Goal: Information Seeking & Learning: Learn about a topic

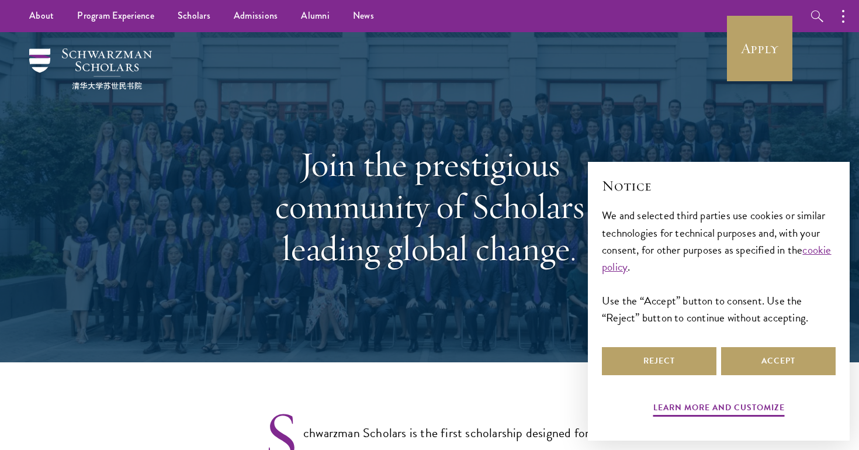
select select "Select Country"
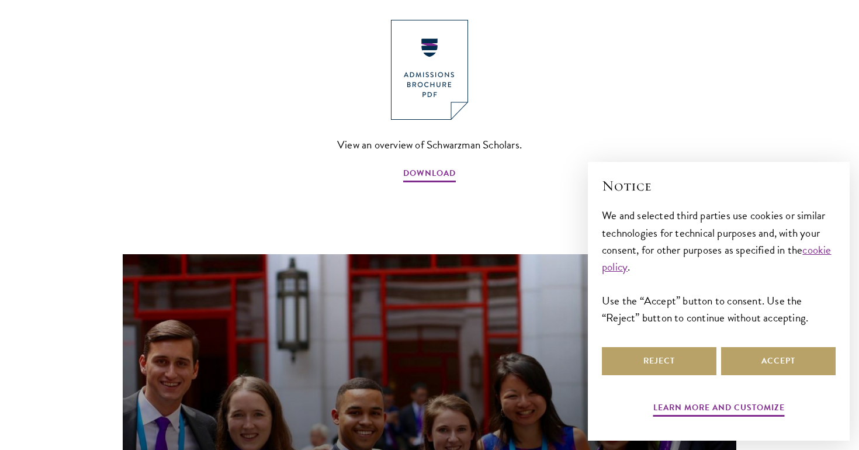
scroll to position [689, 0]
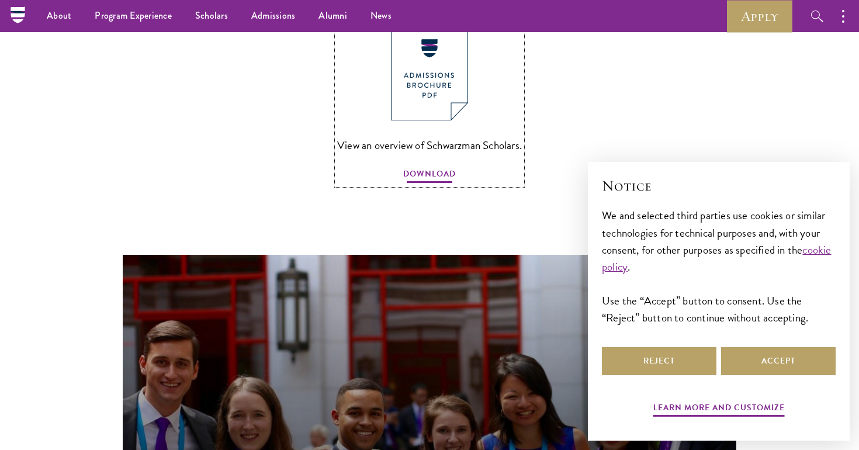
click at [424, 167] on span "DOWNLOAD" at bounding box center [429, 176] width 53 height 18
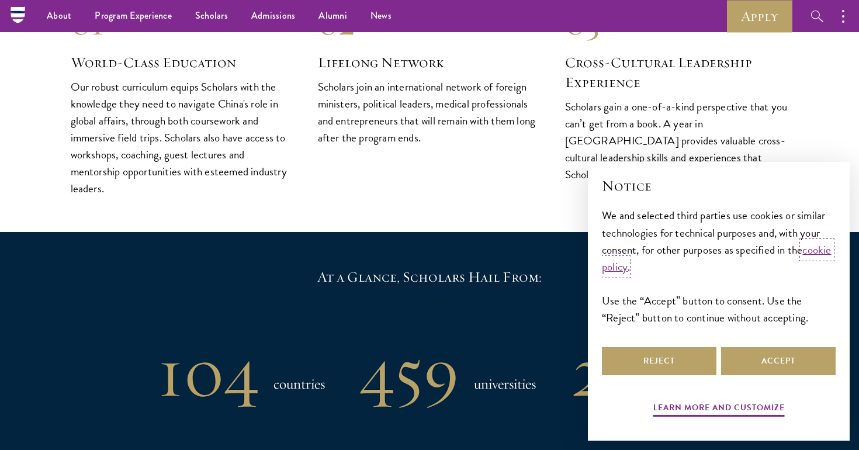
scroll to position [1323, 0]
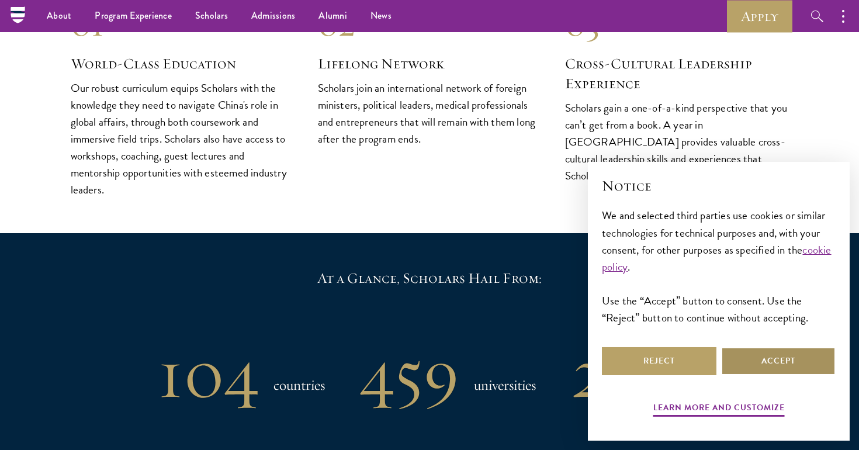
click at [824, 360] on button "Accept" at bounding box center [778, 361] width 115 height 28
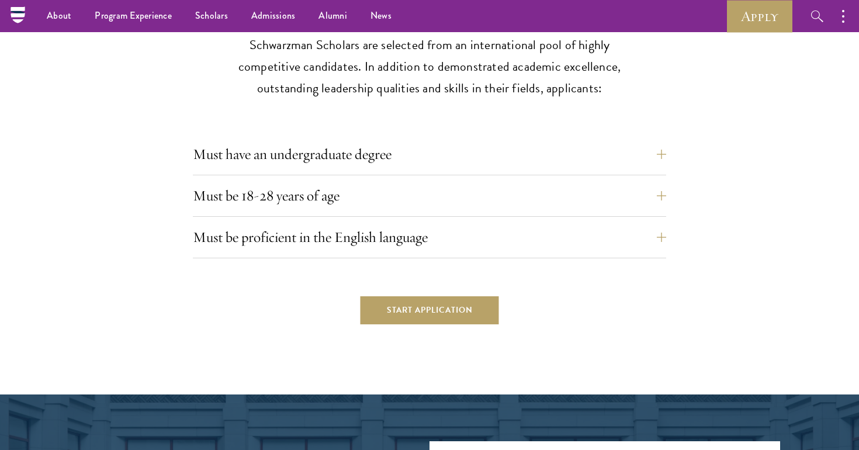
scroll to position [2937, 0]
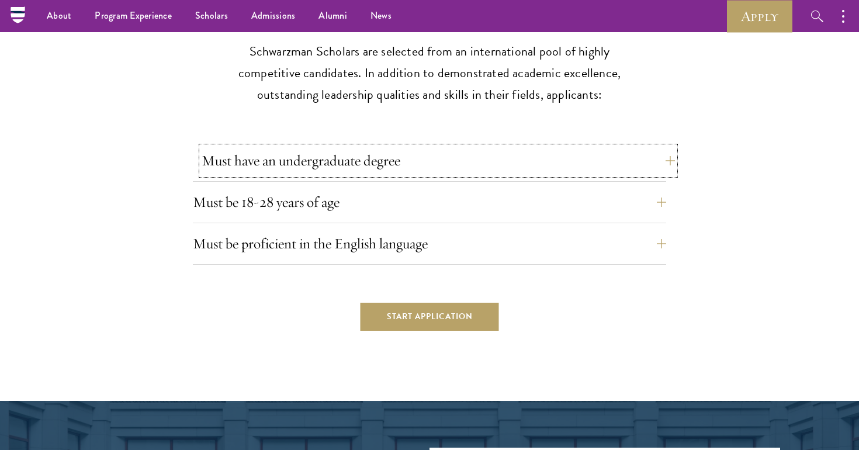
click at [660, 147] on button "Must have an undergraduate degree" at bounding box center [438, 161] width 473 height 28
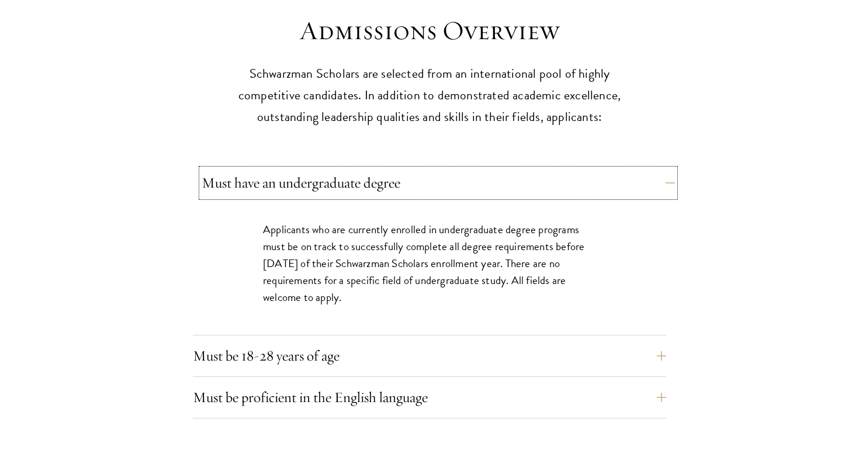
scroll to position [2917, 0]
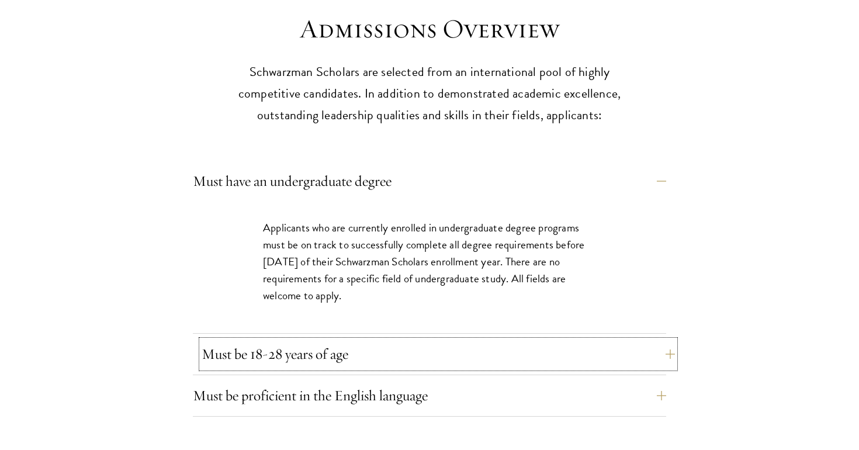
click at [601, 342] on button "Must be 18-28 years of age" at bounding box center [438, 354] width 473 height 28
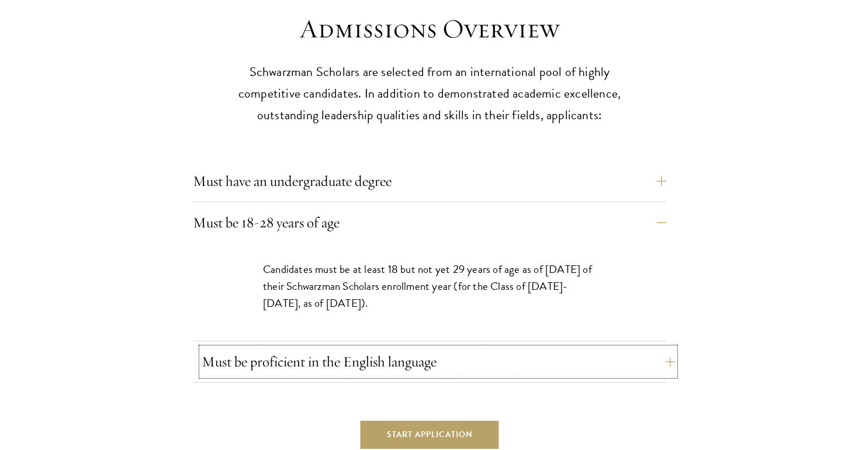
click at [599, 348] on button "Must be proficient in the English language" at bounding box center [438, 362] width 473 height 28
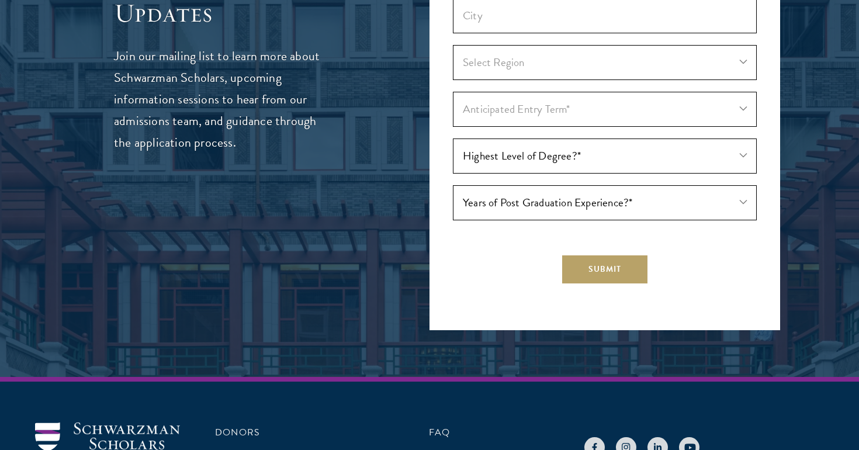
scroll to position [3874, 0]
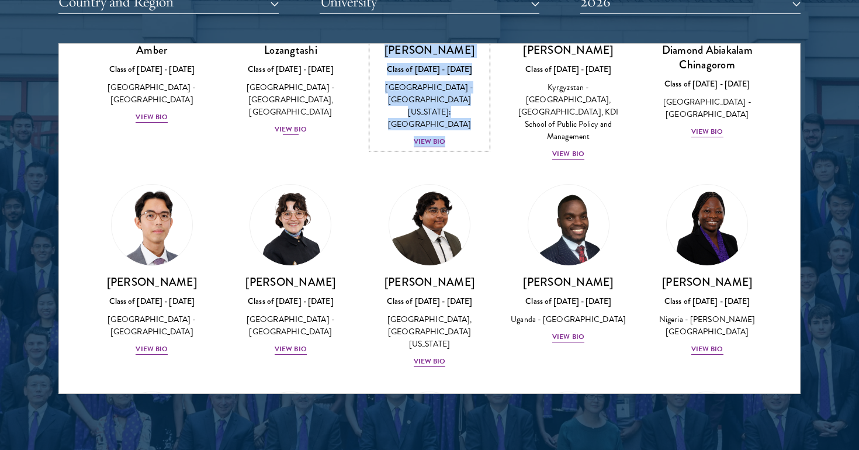
scroll to position [147, 0]
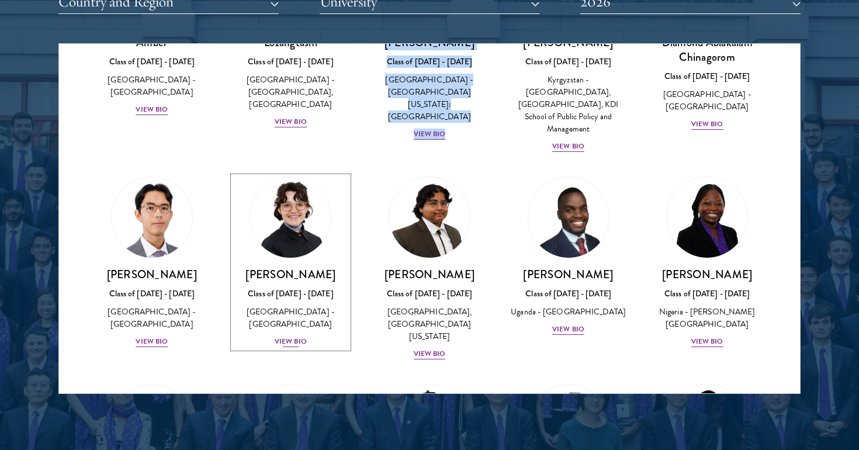
click at [297, 336] on div "View Bio" at bounding box center [291, 341] width 32 height 11
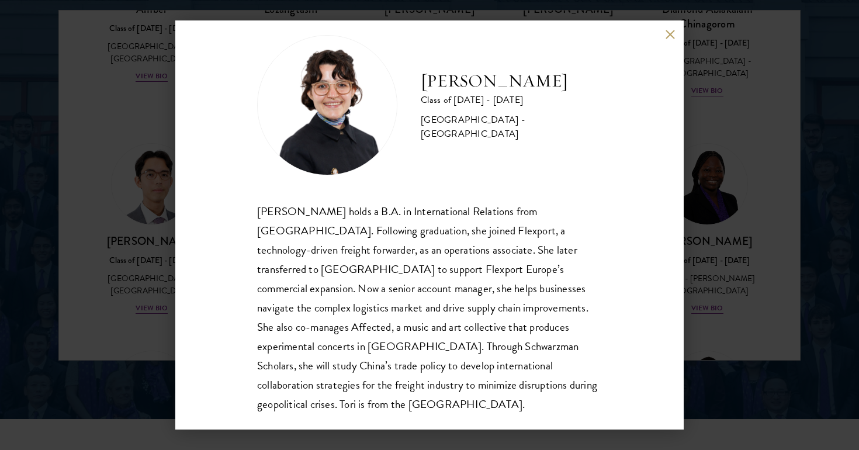
scroll to position [1549, 0]
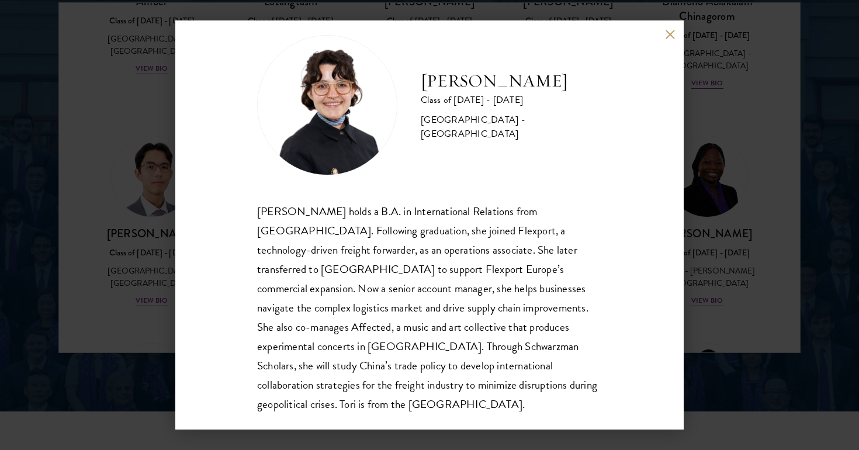
click at [155, 256] on div "Victoria Agostini Class of 2025 - 2026 United States of America - Pomona Colleg…" at bounding box center [429, 225] width 859 height 450
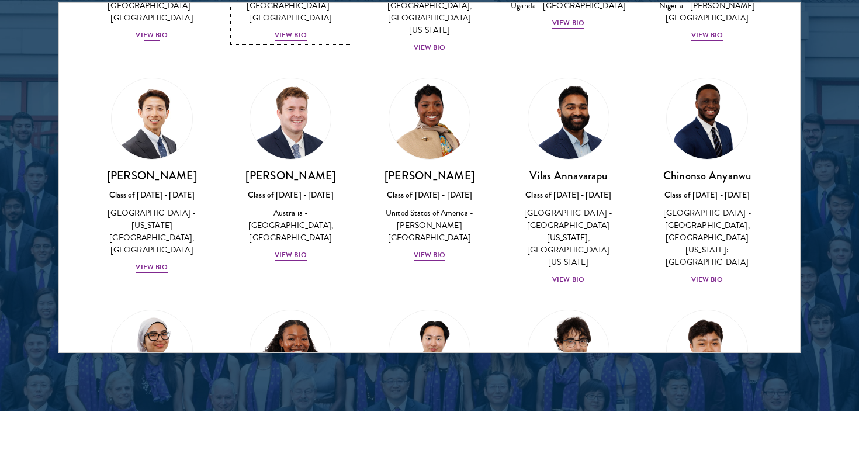
scroll to position [411, 0]
click at [144, 262] on div "View Bio" at bounding box center [152, 267] width 32 height 11
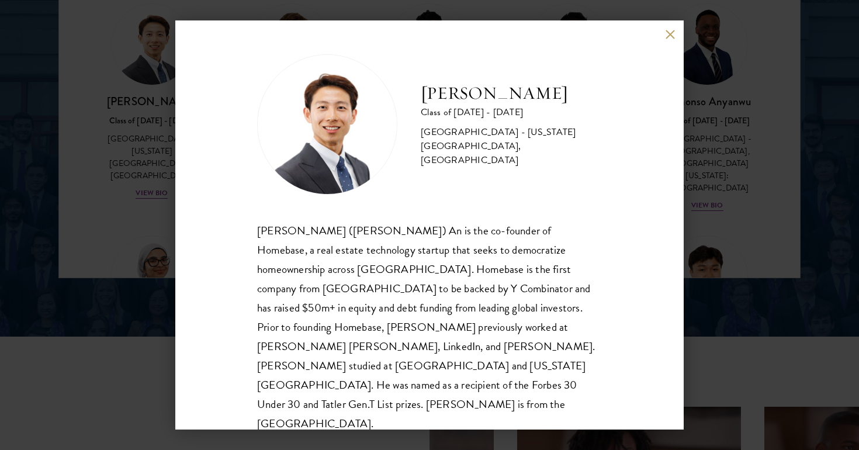
scroll to position [1628, 0]
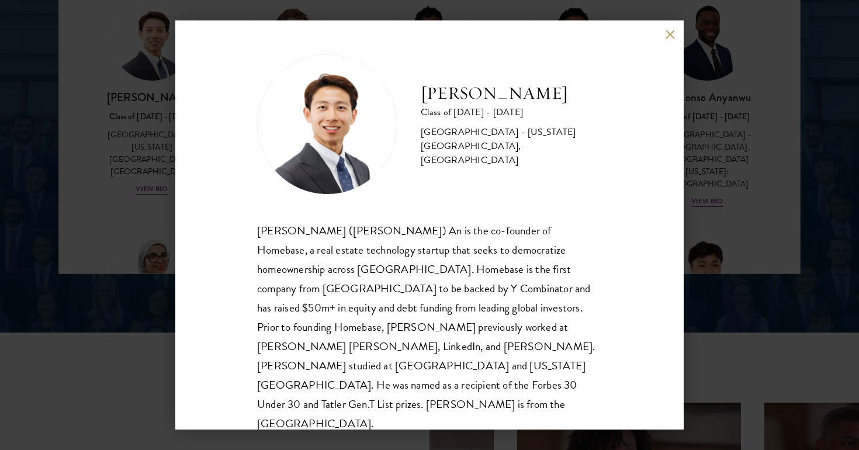
click at [668, 30] on button at bounding box center [670, 34] width 10 height 10
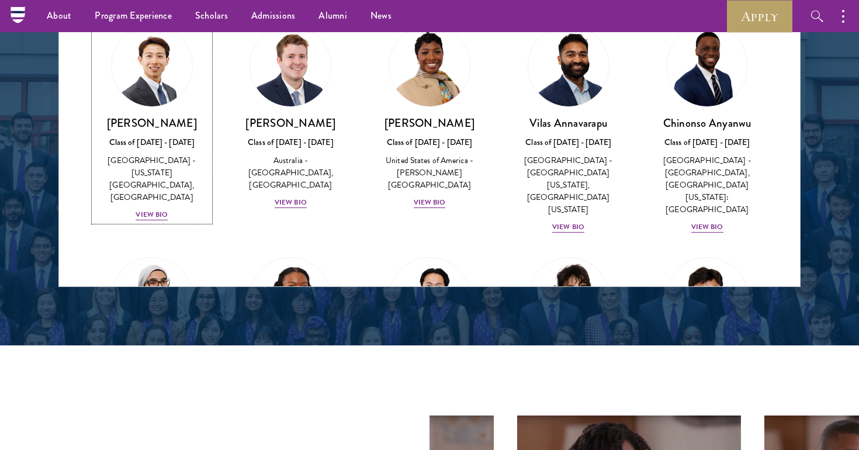
scroll to position [384, 0]
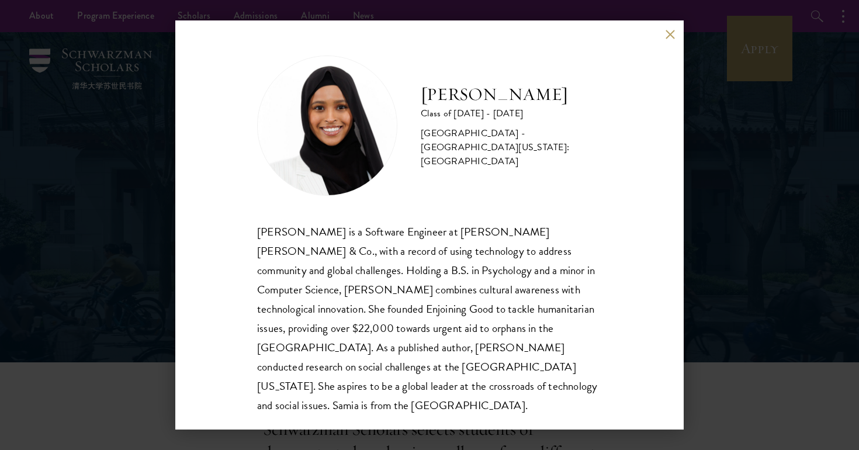
scroll to position [1, 0]
